Goal: Find specific page/section: Find specific page/section

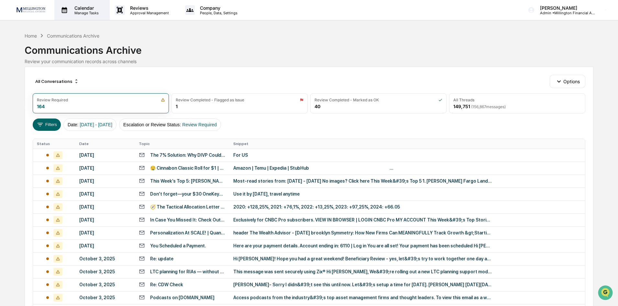
click at [91, 13] on p "Manage Tasks" at bounding box center [85, 13] width 33 height 5
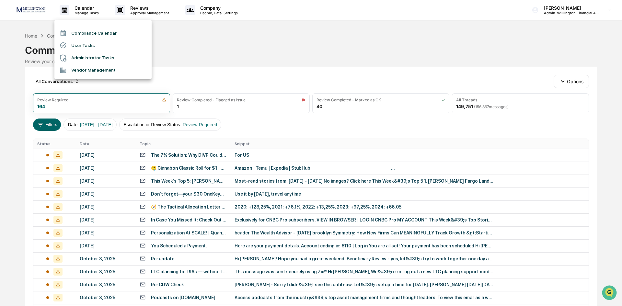
click at [33, 35] on div at bounding box center [311, 153] width 622 height 306
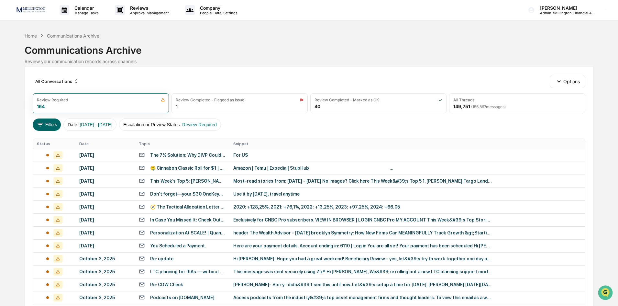
click at [33, 37] on div "Home" at bounding box center [31, 36] width 12 height 6
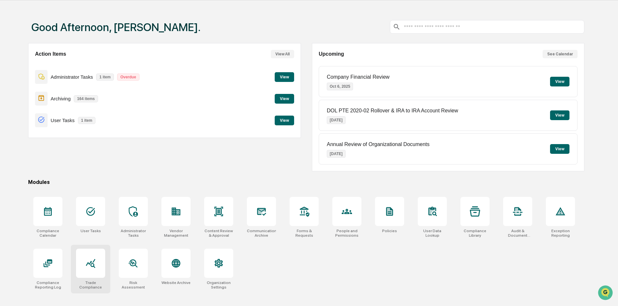
scroll to position [31, 0]
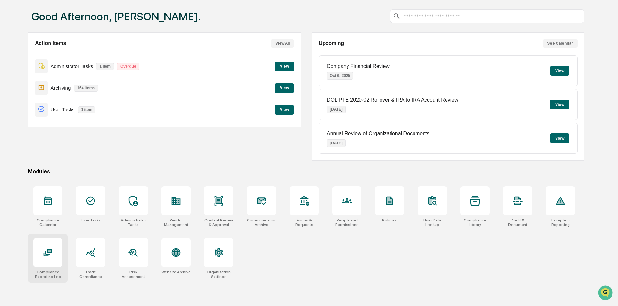
click at [44, 266] on div at bounding box center [47, 252] width 29 height 29
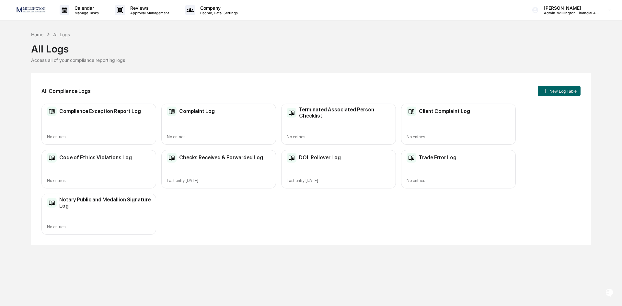
click at [350, 171] on div "DOL Rollover Log Last entry Aug 11, 2025" at bounding box center [338, 169] width 115 height 39
click at [214, 172] on div "Checks Received & Forwarded Log Last entry Oct 1, 2025" at bounding box center [218, 169] width 115 height 39
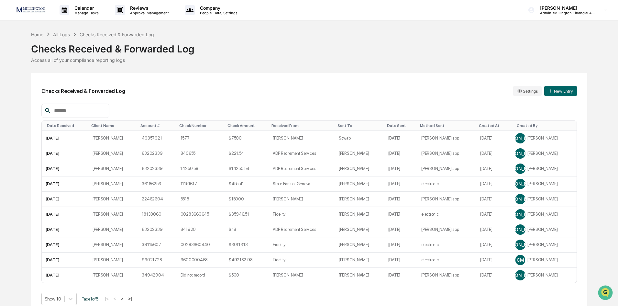
click at [67, 126] on div "Date Received" at bounding box center [66, 125] width 39 height 5
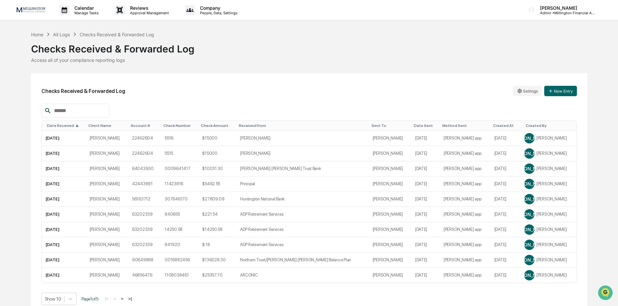
click at [67, 126] on div "Date Received ▲" at bounding box center [65, 125] width 36 height 5
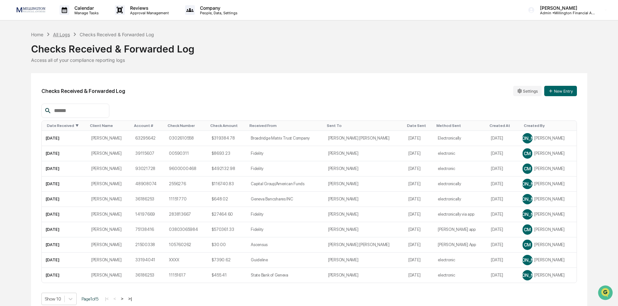
click at [58, 35] on div "All Logs" at bounding box center [61, 35] width 17 height 6
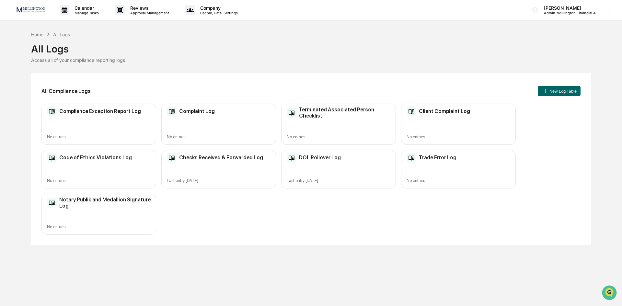
click at [288, 170] on div "DOL Rollover Log Last entry Aug 11, 2025" at bounding box center [338, 169] width 115 height 39
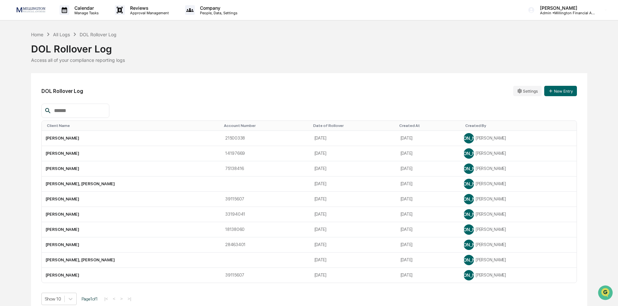
click at [313, 125] on div "Date of Rollover" at bounding box center [353, 125] width 81 height 5
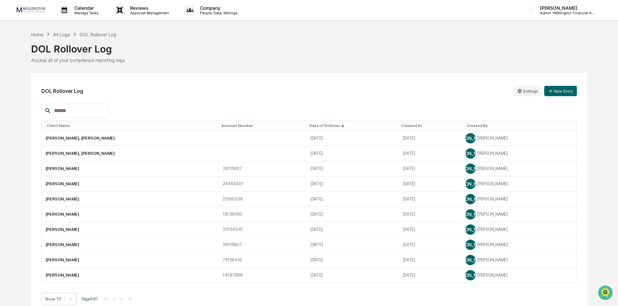
click at [310, 125] on div "Date of Rollover ▲" at bounding box center [353, 125] width 87 height 5
click at [34, 34] on div "Home" at bounding box center [37, 35] width 12 height 6
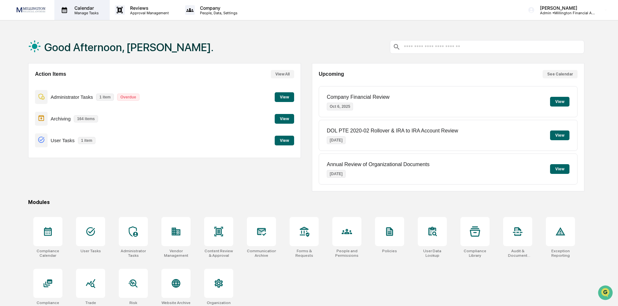
click at [76, 6] on p "Calendar" at bounding box center [85, 8] width 33 height 6
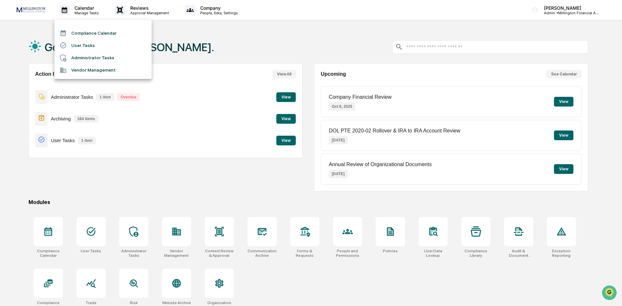
click at [71, 62] on li "Administrator Tasks" at bounding box center [102, 58] width 97 height 12
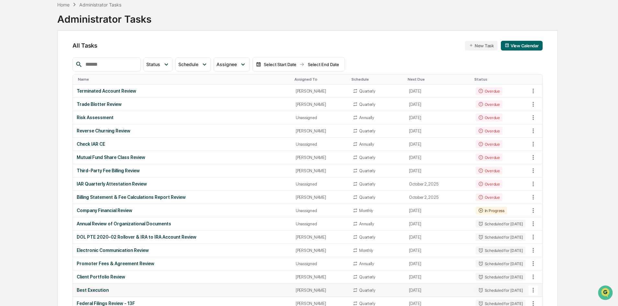
scroll to position [32, 0]
